Goal: Transaction & Acquisition: Book appointment/travel/reservation

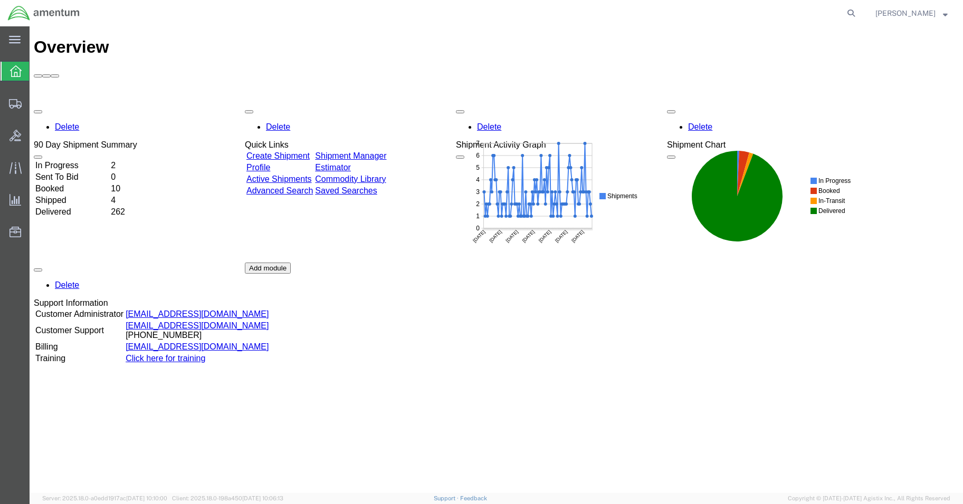
click at [102, 160] on td "In Progress" at bounding box center [72, 165] width 74 height 11
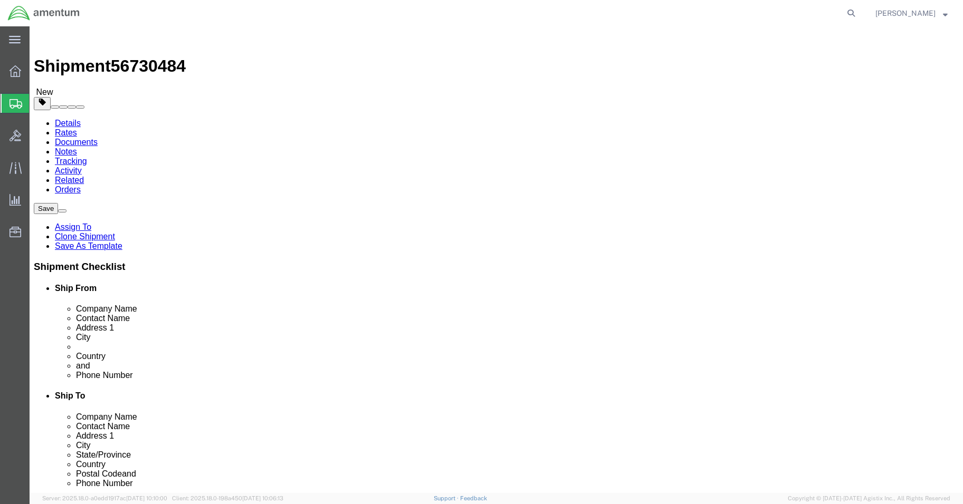
select select "42677"
select select
click input "text"
type input "[PERSON_NAME]"
click input ","
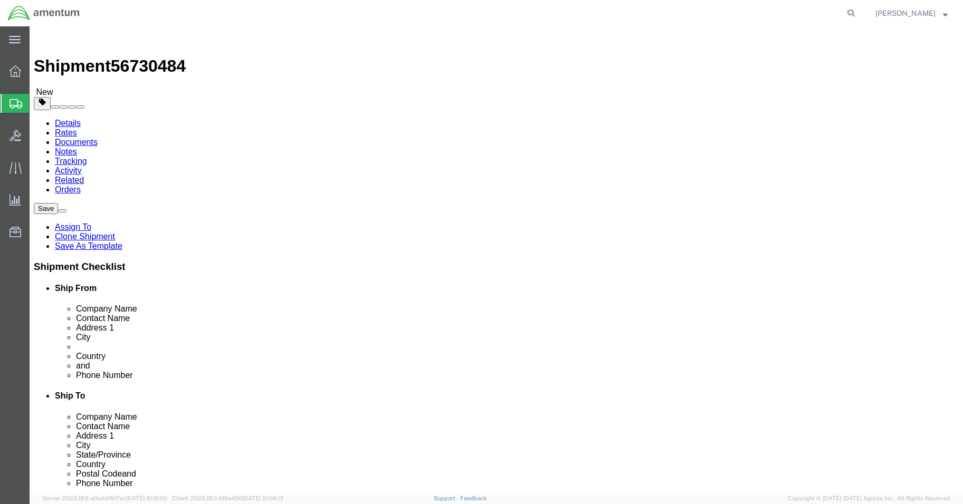
click input "text"
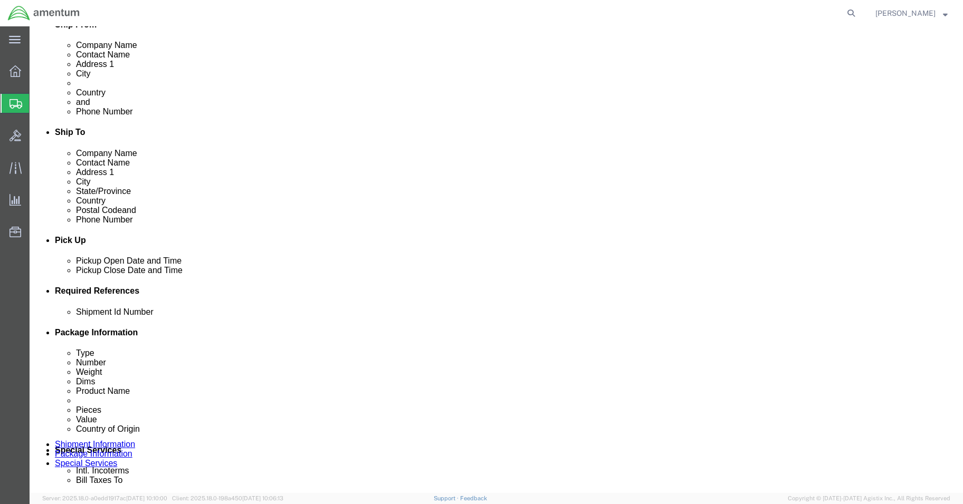
scroll to position [479, 0]
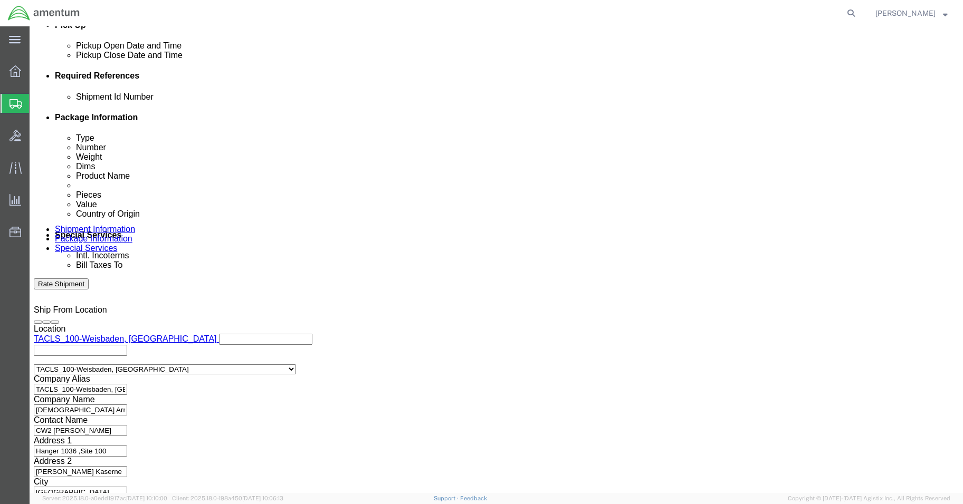
type input "[PHONE_NUMBER]"
click button "Continue"
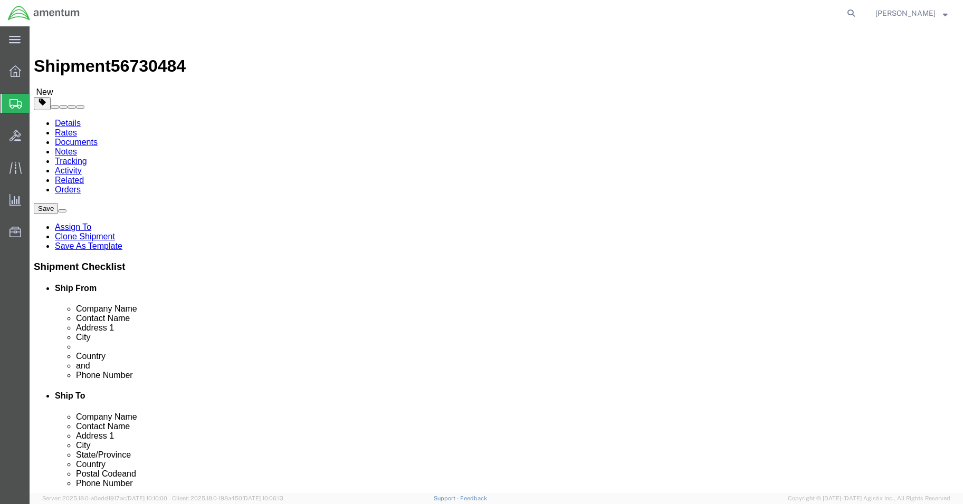
click button "Continue"
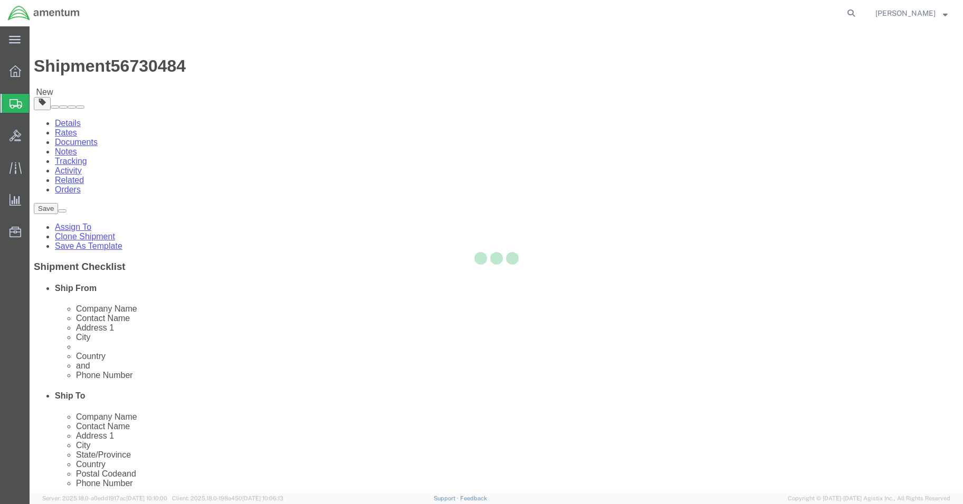
select select
select select "DEPARTMENT"
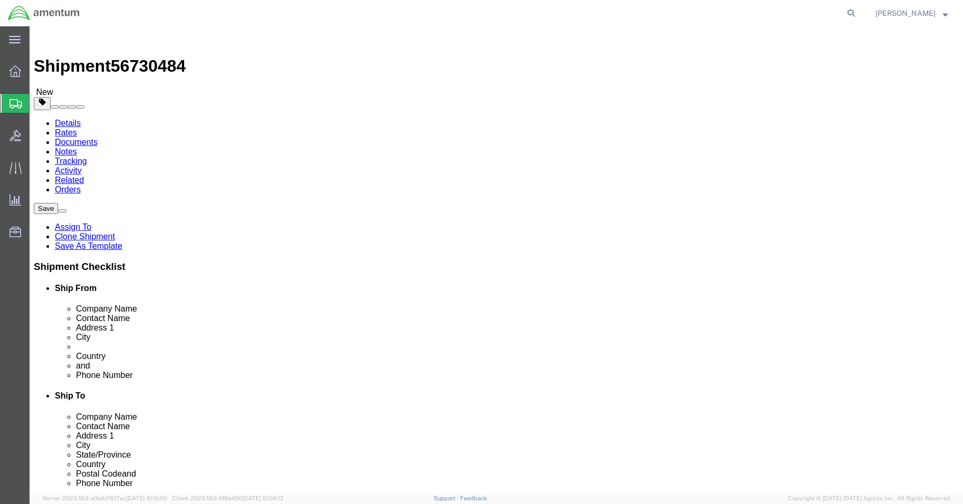
click button "Rate Shipment"
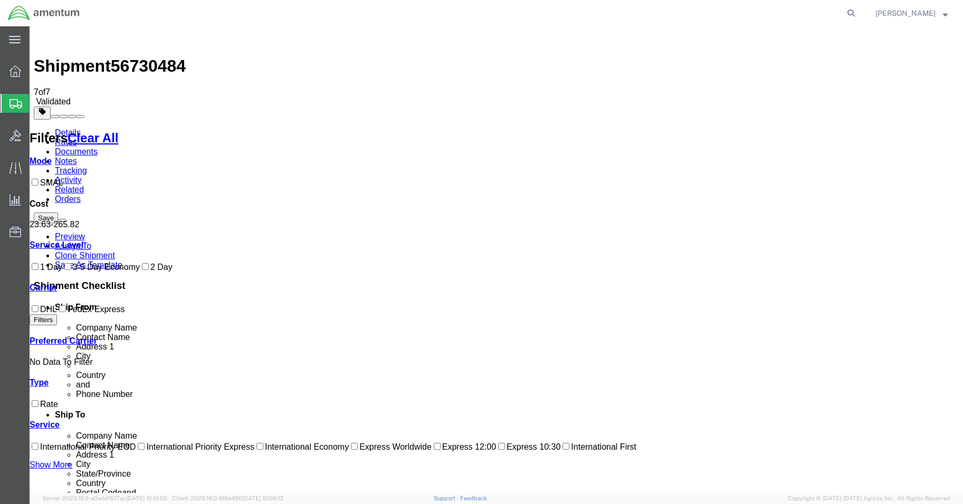
drag, startPoint x: 617, startPoint y: 174, endPoint x: 616, endPoint y: 180, distance: 5.8
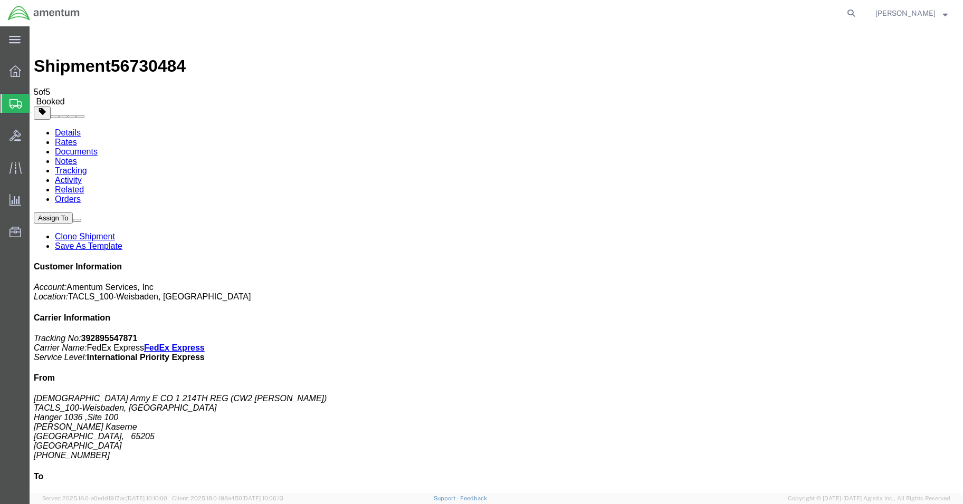
drag, startPoint x: 104, startPoint y: 231, endPoint x: 431, endPoint y: 104, distance: 350.9
